Goal: Task Accomplishment & Management: Complete application form

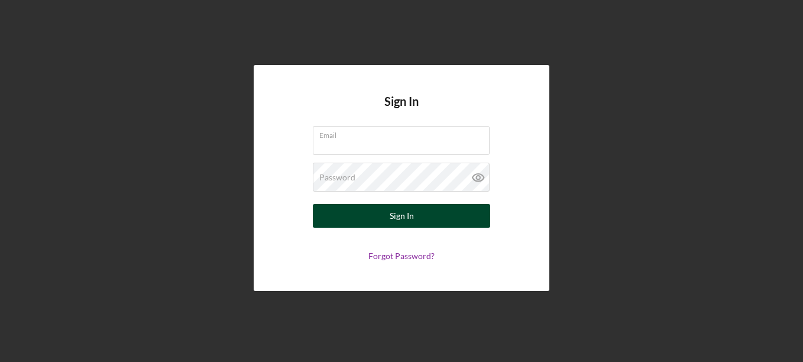
type input "[EMAIL_ADDRESS][DOMAIN_NAME]"
click at [402, 215] on div "Sign In" at bounding box center [402, 216] width 24 height 24
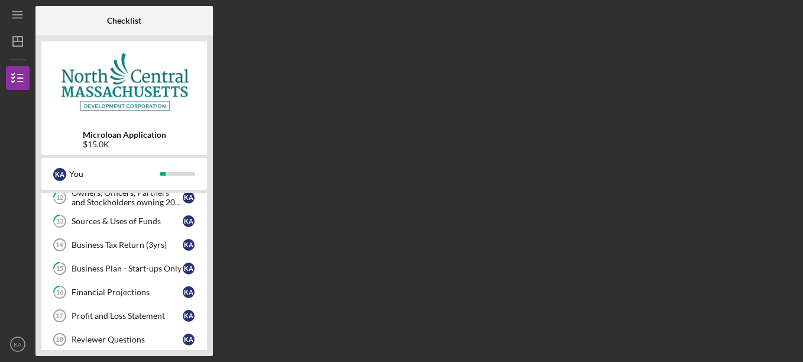
scroll to position [252, 0]
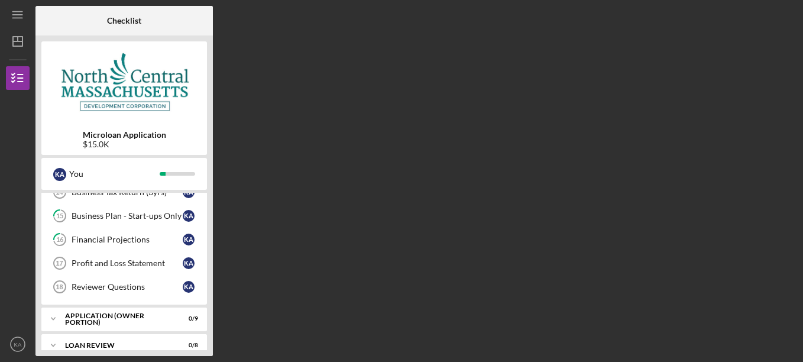
click at [127, 288] on div "Reviewer Questions" at bounding box center [127, 286] width 111 height 9
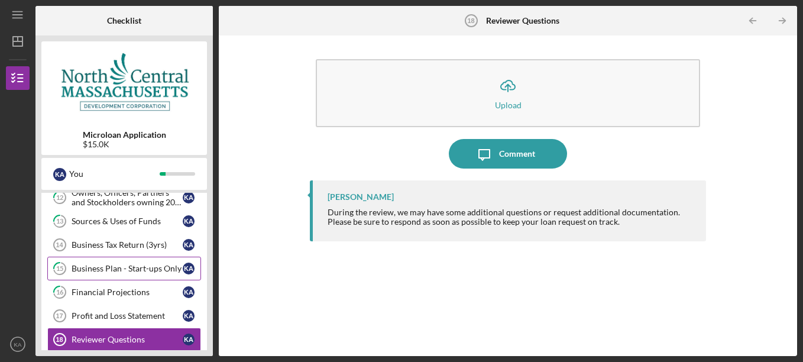
scroll to position [199, 0]
click at [127, 244] on div "Business Tax Return (3yrs)" at bounding box center [127, 245] width 111 height 9
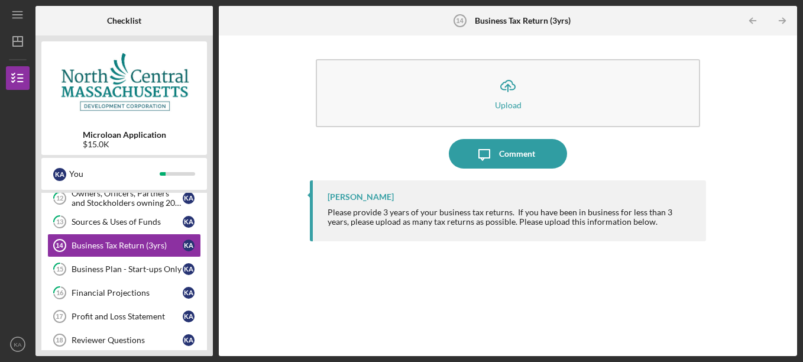
click at [392, 277] on div "[PERSON_NAME] Please provide 3 years of your business tax returns. If you have …" at bounding box center [508, 259] width 397 height 158
click at [312, 274] on div "[PERSON_NAME] Please provide 3 years of your business tax returns. If you have …" at bounding box center [508, 259] width 397 height 158
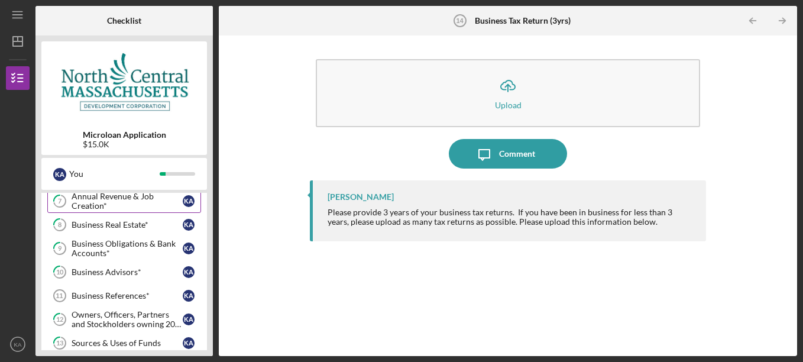
scroll to position [97, 0]
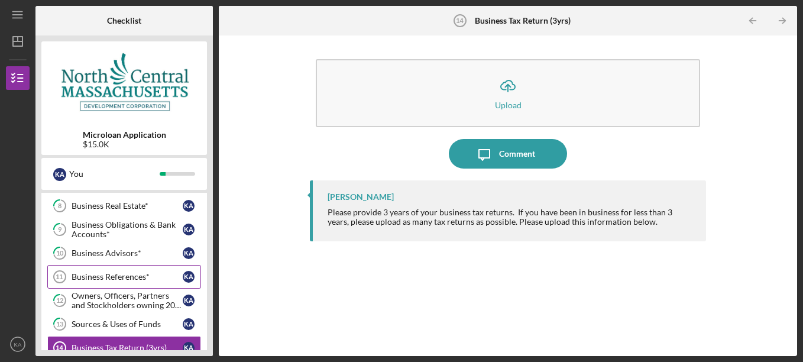
drag, startPoint x: 125, startPoint y: 273, endPoint x: 97, endPoint y: 277, distance: 28.2
click at [97, 277] on div "Business References*" at bounding box center [127, 276] width 111 height 9
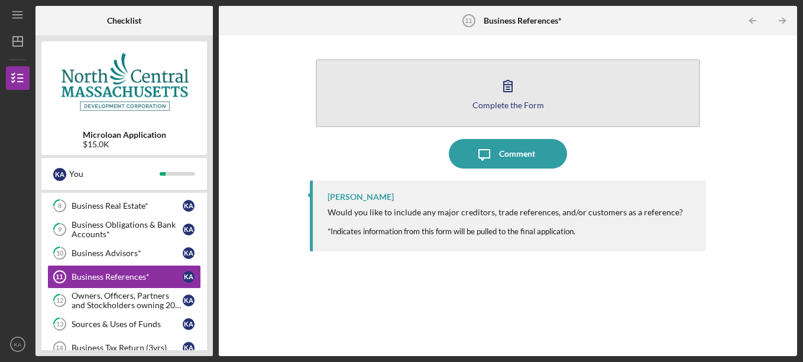
click at [505, 85] on icon "button" at bounding box center [508, 85] width 8 height 11
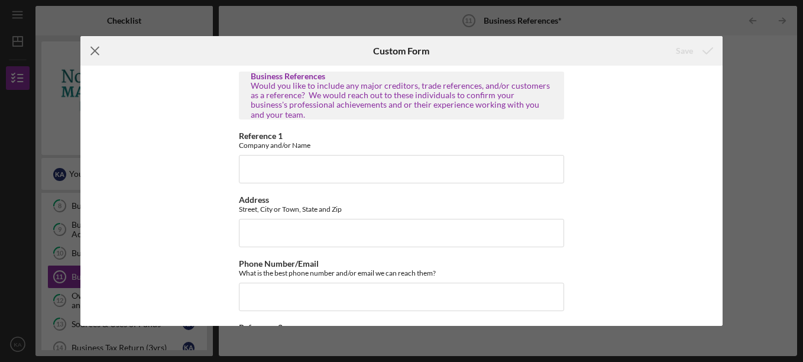
click at [95, 49] on icon "Icon/Menu Close" at bounding box center [95, 51] width 30 height 30
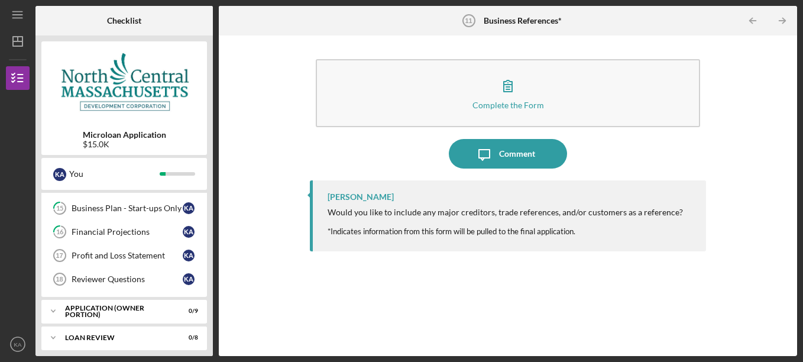
scroll to position [261, 0]
click at [105, 254] on div "Profit and Loss Statement" at bounding box center [127, 254] width 111 height 9
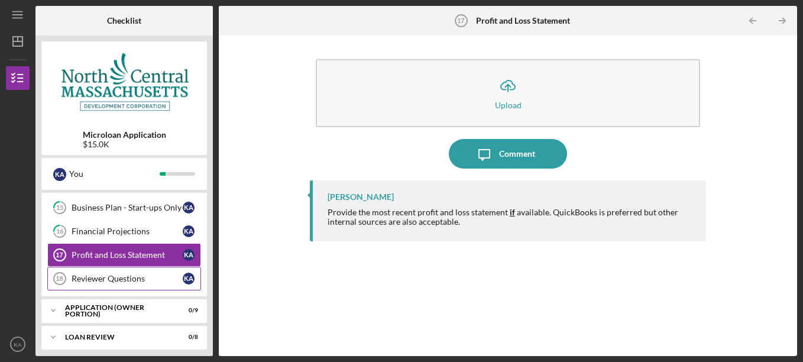
click at [104, 277] on div "Reviewer Questions" at bounding box center [127, 278] width 111 height 9
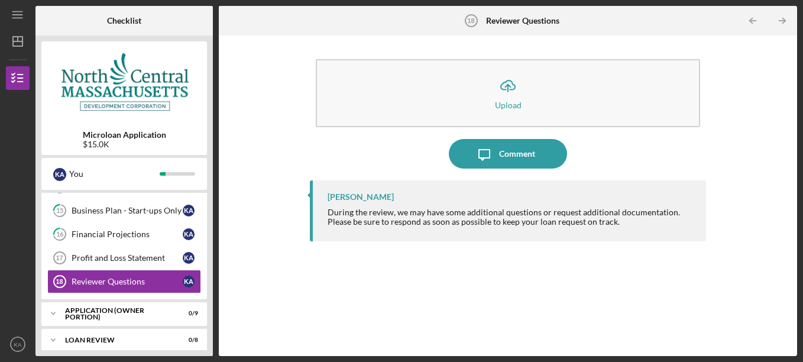
scroll to position [281, 0]
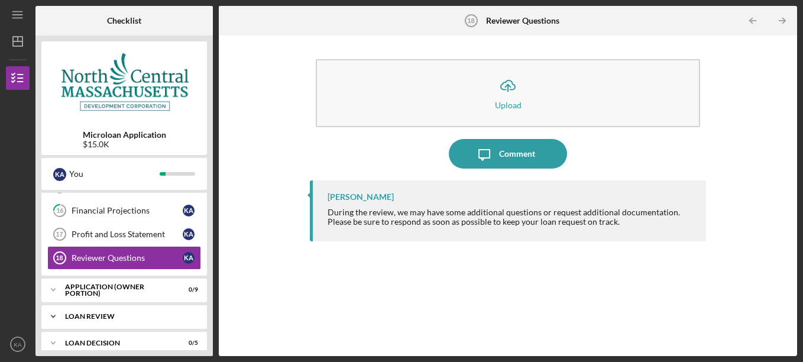
click at [143, 309] on div "Icon/Expander LOAN REVIEW 0 / 8" at bounding box center [124, 316] width 166 height 24
click at [172, 121] on div "Microloan Application $15.0K" at bounding box center [124, 97] width 166 height 113
